Goal: Navigation & Orientation: Find specific page/section

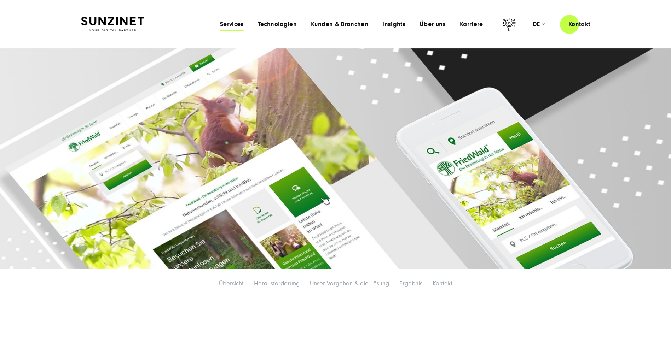
click at [236, 23] on span "Services" at bounding box center [232, 24] width 24 height 7
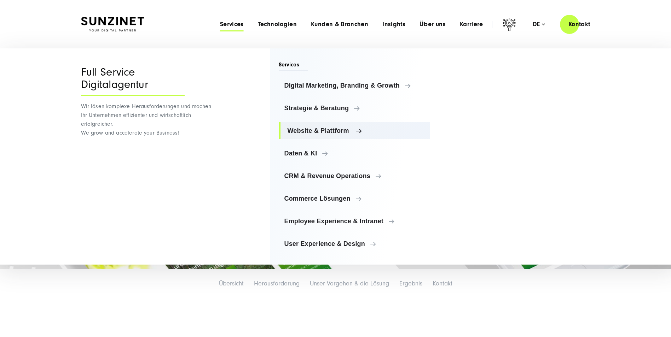
click at [306, 130] on span "Website & Plattform" at bounding box center [355, 130] width 137 height 7
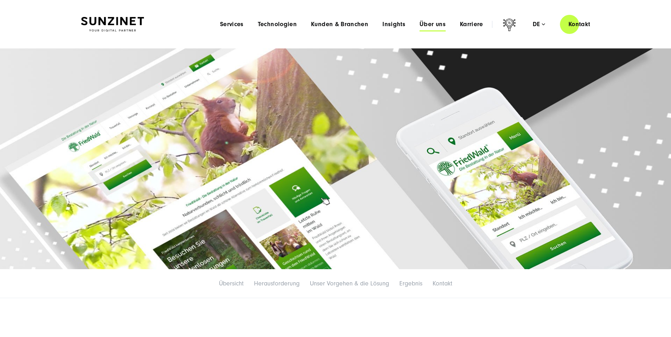
click at [428, 21] on span "Über uns" at bounding box center [432, 24] width 26 height 7
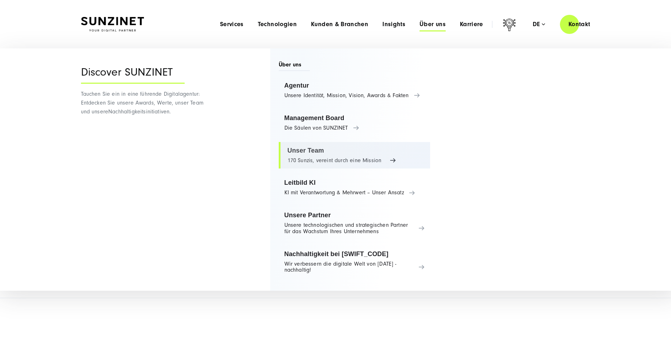
click at [344, 162] on link "Unser Team 170 Sunzis, vereint durch eine Mission" at bounding box center [355, 155] width 152 height 27
click at [315, 160] on link "Unser Team 170 Sunzis, vereint durch eine Mission" at bounding box center [355, 155] width 152 height 27
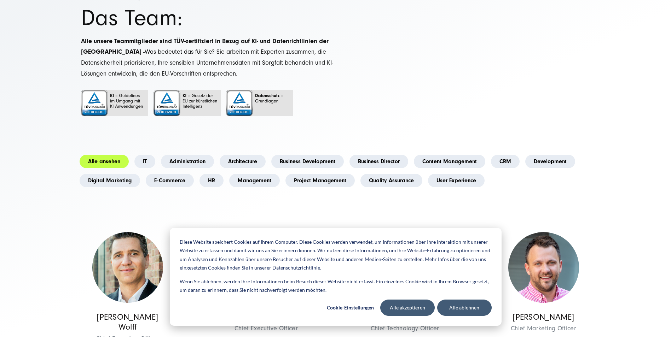
scroll to position [71, 0]
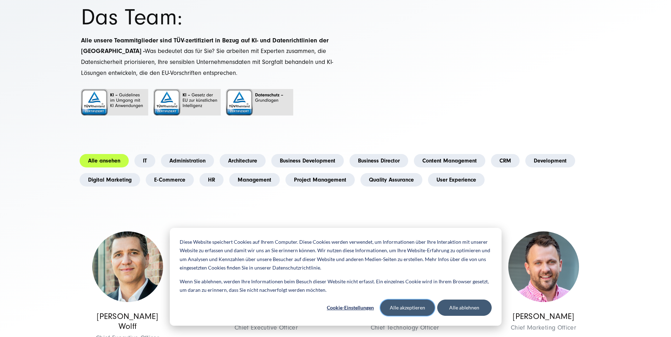
click at [408, 312] on button "Alle akzeptieren" at bounding box center [407, 308] width 54 height 16
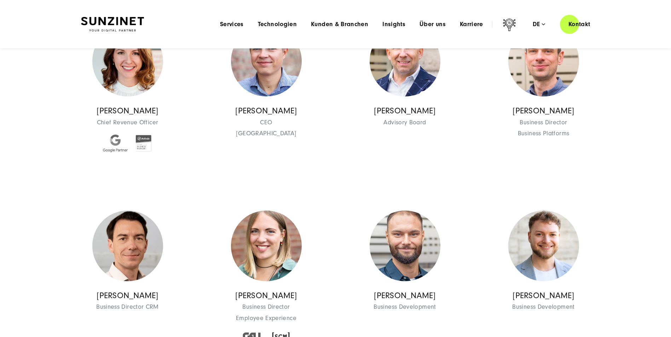
scroll to position [0, 0]
